Goal: Complete application form

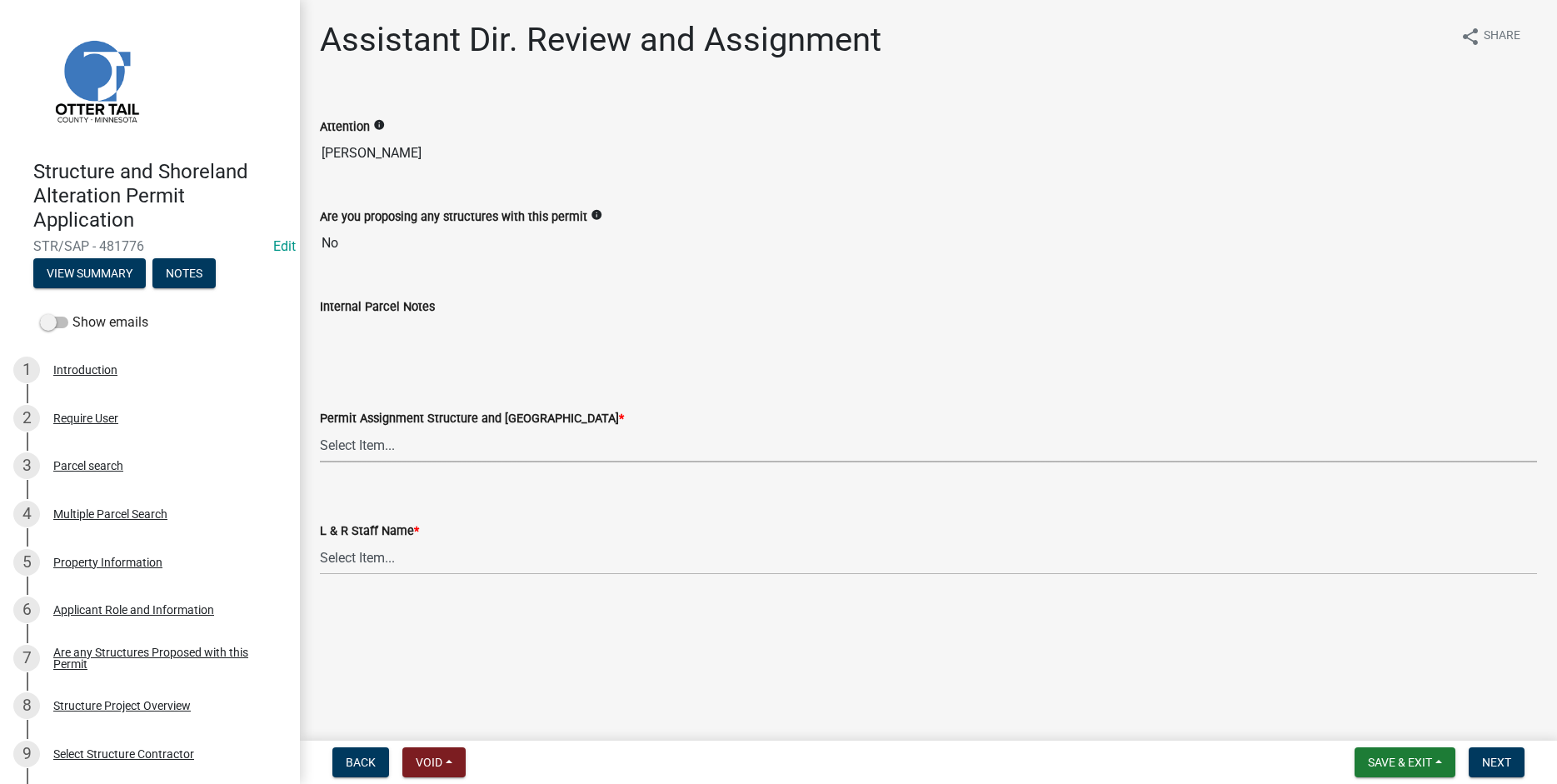
click at [320, 428] on select "Select Item... [PERSON_NAME] ([EMAIL_ADDRESS][DOMAIN_NAME]) [PERSON_NAME] ([EMA…" at bounding box center [928, 445] width 1218 height 34
click option "[PERSON_NAME] ([EMAIL_ADDRESS][DOMAIN_NAME])" at bounding box center [0, 0] width 0 height 0
select select "989828fc-18e1-4803-8552-4d2c3470160b"
click at [320, 541] on select "Select Item... [PERSON_NAME] [PERSON_NAME] [PERSON_NAME] [PERSON_NAME] [PERSON_…" at bounding box center [928, 557] width 1218 height 34
click option "[PERSON_NAME]" at bounding box center [0, 0] width 0 height 0
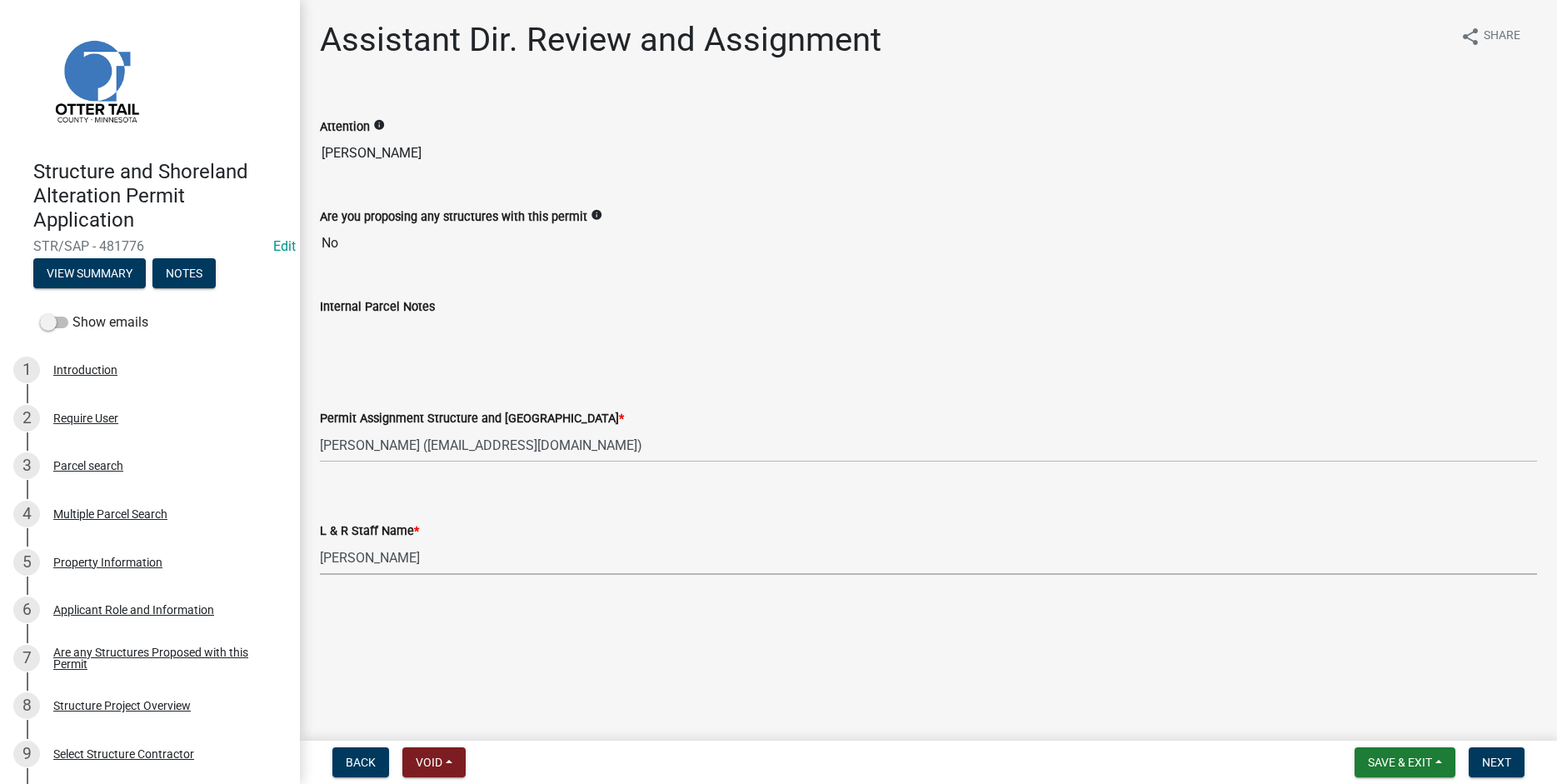
select select "f66be788-4dd6-459d-a9ec-6d83f4dfb709"
click at [1518, 765] on button "Next" at bounding box center [1496, 762] width 55 height 30
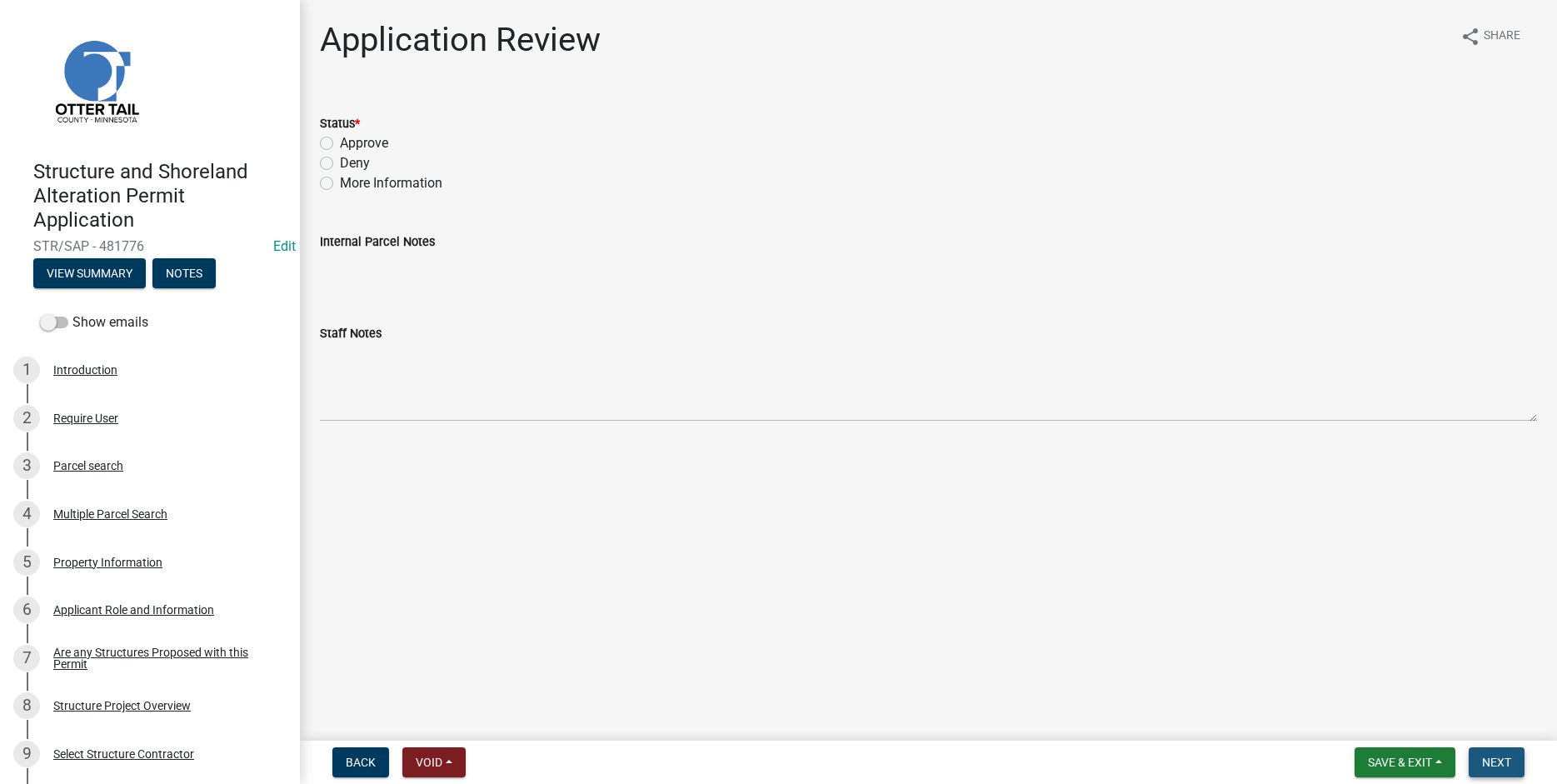
click at [1499, 766] on span "Next" at bounding box center [1496, 762] width 29 height 13
click at [83, 273] on button "View Summary" at bounding box center [90, 273] width 113 height 30
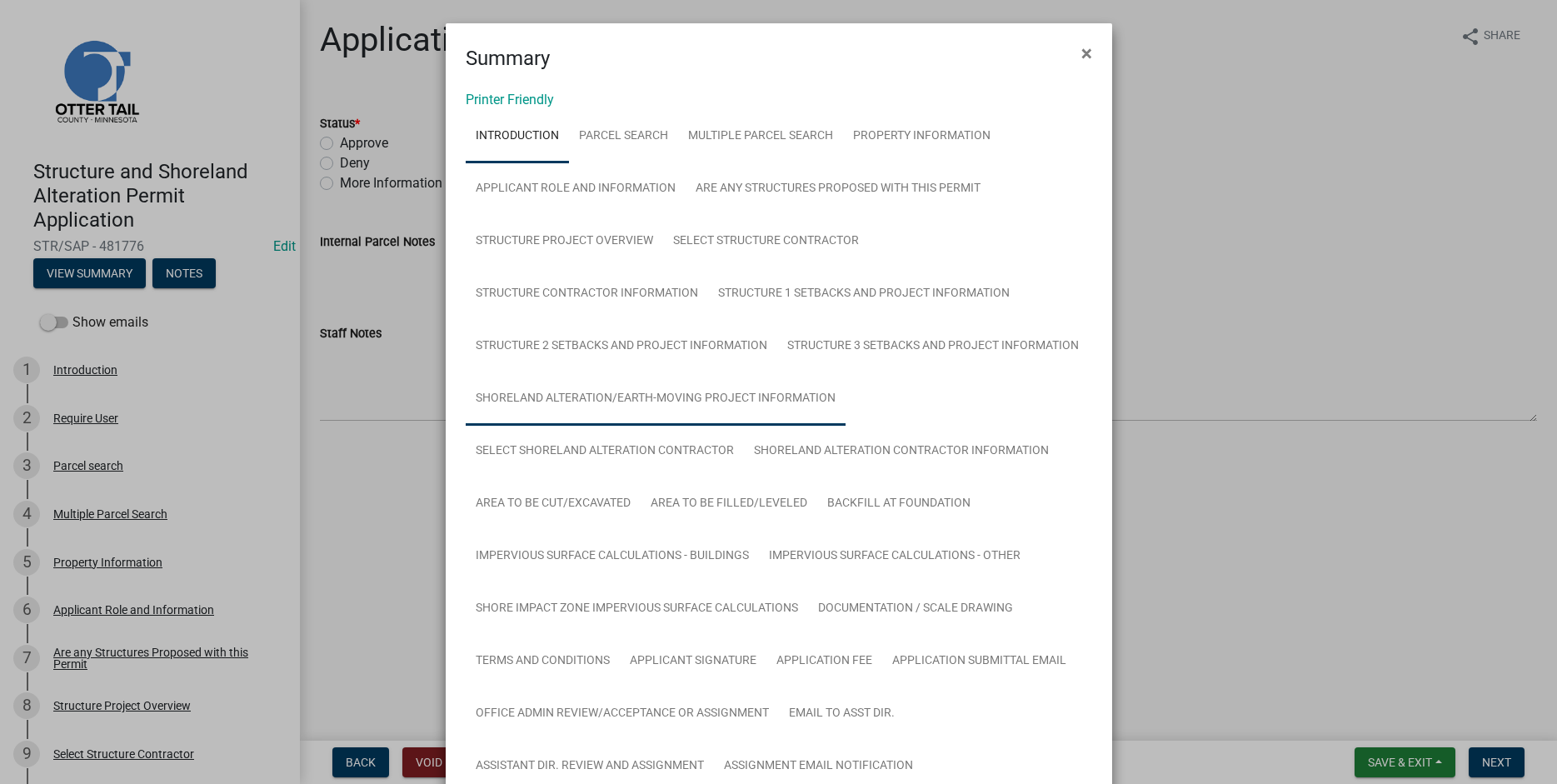
click at [714, 403] on link "Shoreland Alteration/Earth-Moving Project Information" at bounding box center [656, 399] width 380 height 54
click at [1088, 55] on span "×" at bounding box center [1087, 53] width 11 height 24
